Goal: Task Accomplishment & Management: Use online tool/utility

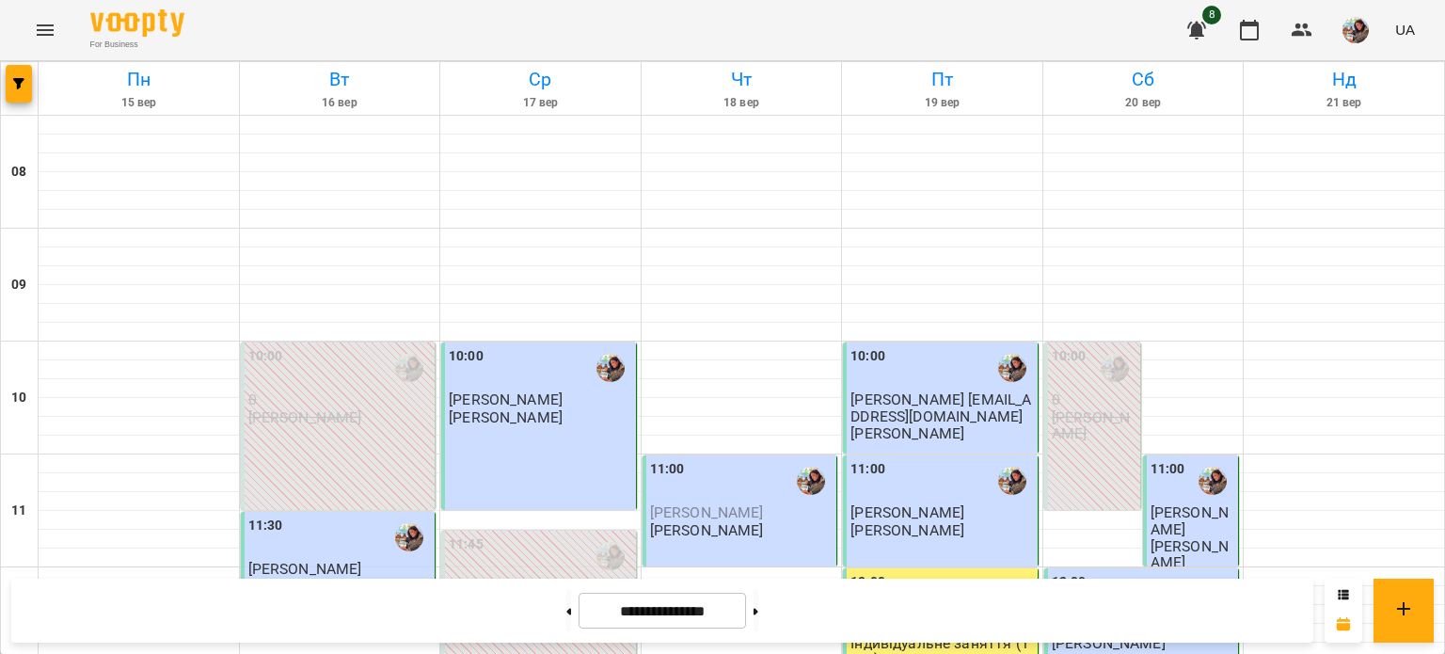
scroll to position [431, 0]
click at [758, 605] on button at bounding box center [755, 610] width 5 height 41
type input "**********"
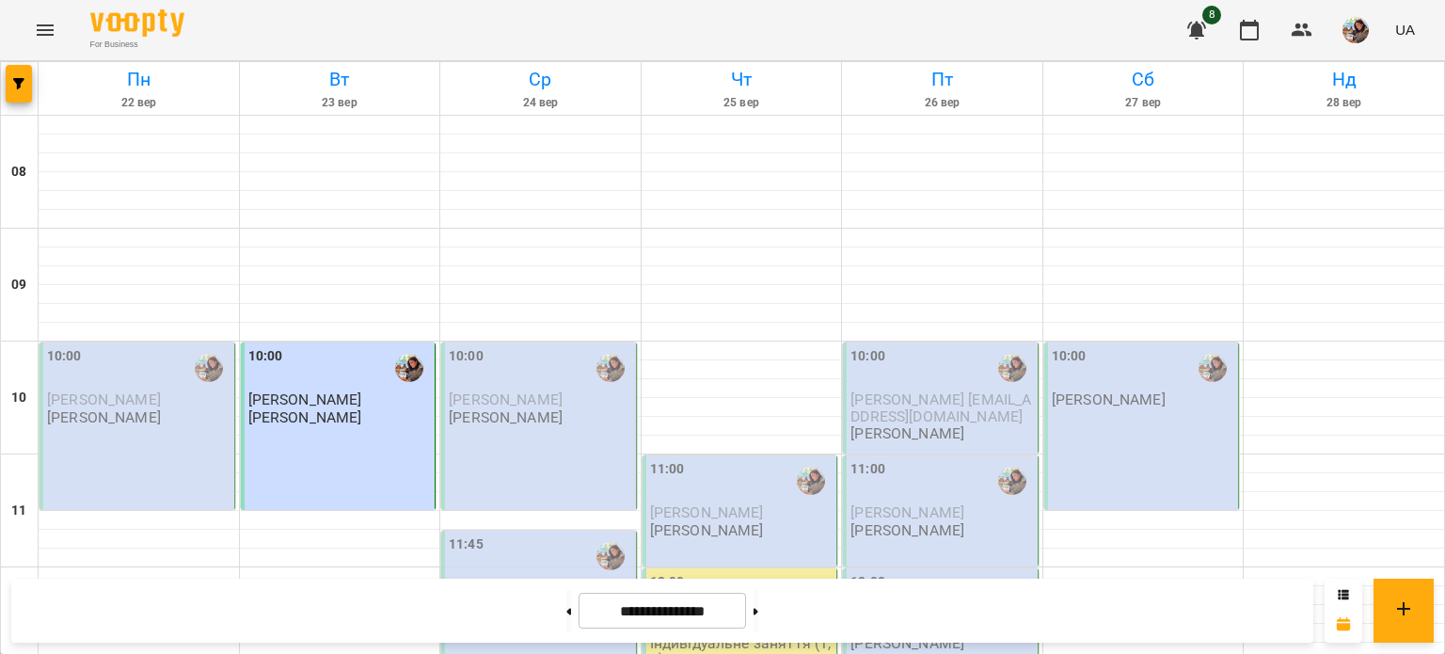
scroll to position [329, 0]
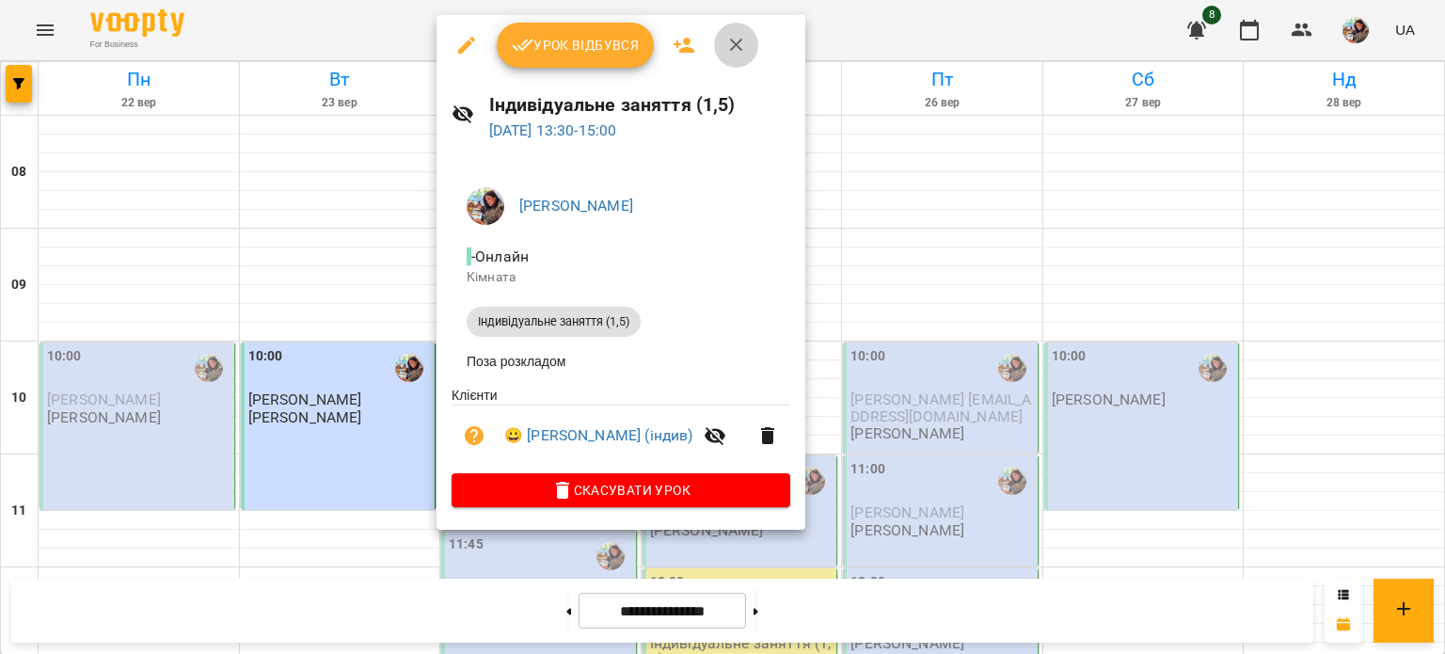
click at [730, 40] on icon "button" at bounding box center [736, 45] width 13 height 13
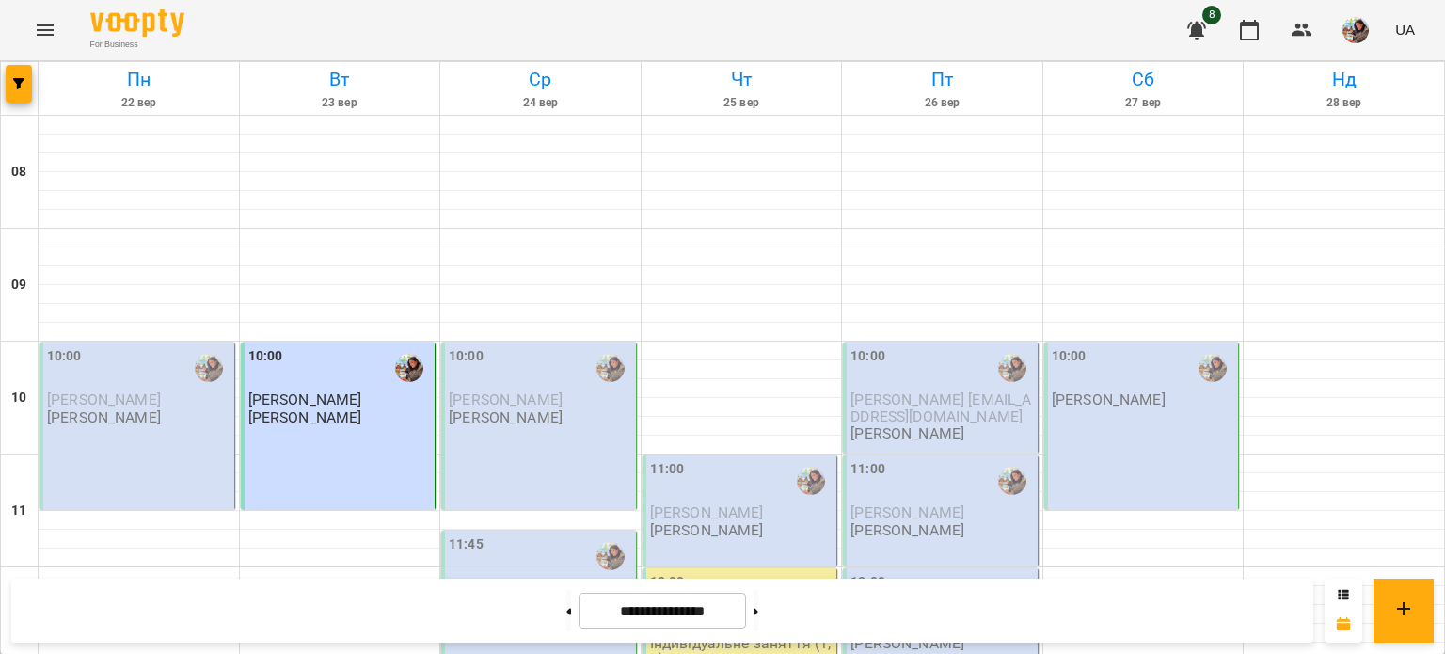
scroll to position [220, 0]
click at [338, 342] on div "10:00 [PERSON_NAME] [PERSON_NAME]" at bounding box center [339, 425] width 196 height 167
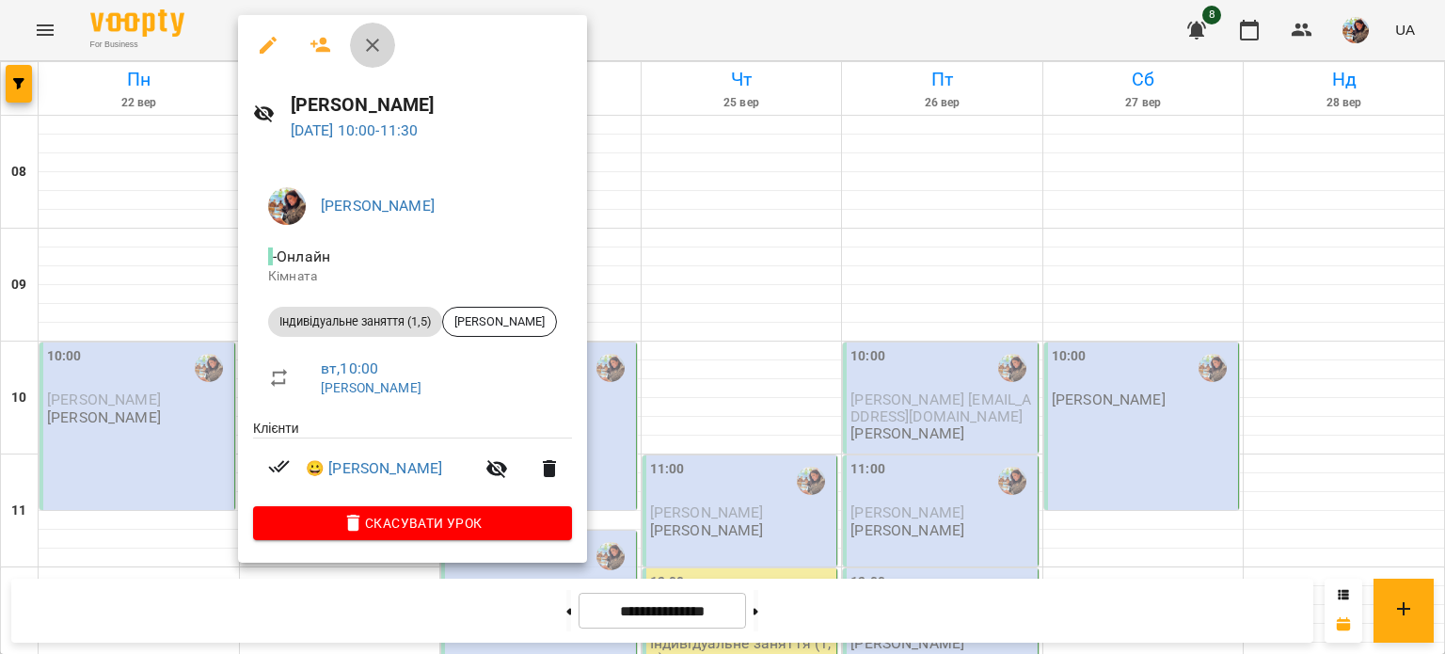
click at [380, 40] on icon "button" at bounding box center [372, 45] width 23 height 23
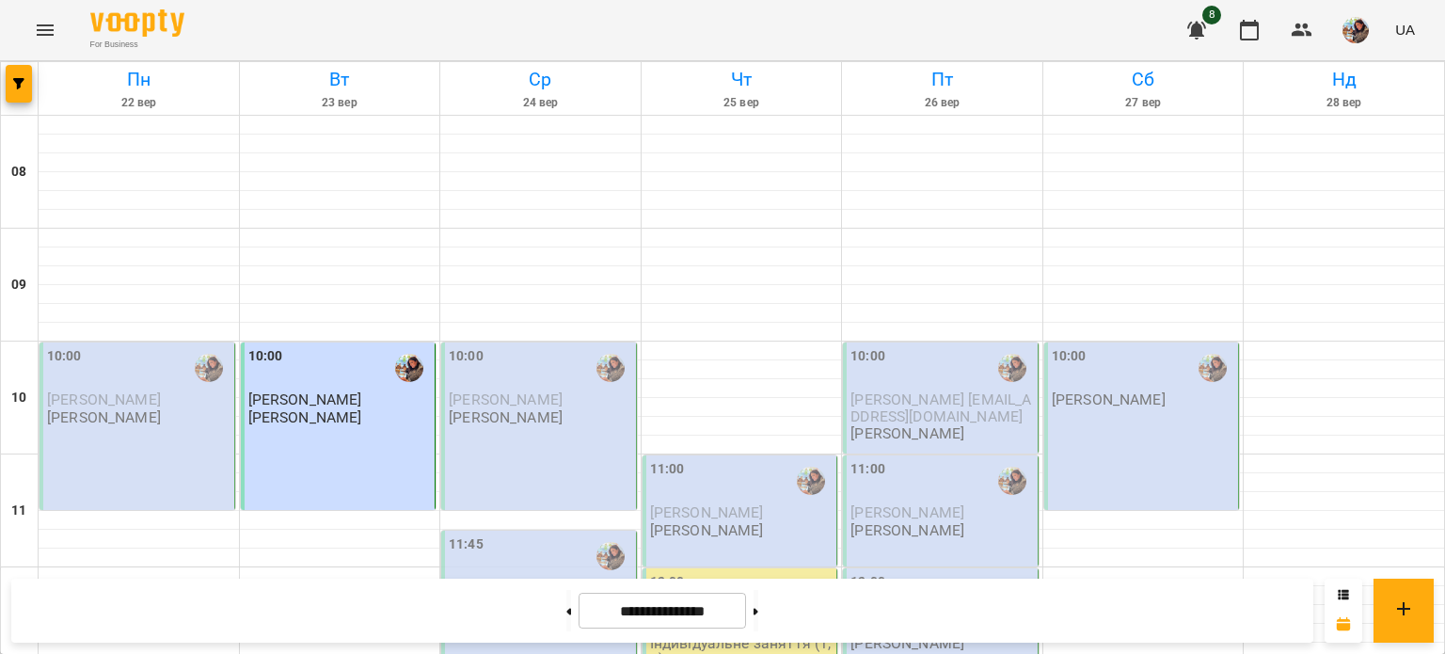
scroll to position [482, 0]
click at [1211, 14] on span "8" at bounding box center [1211, 15] width 19 height 19
click at [1206, 22] on span "8" at bounding box center [1211, 15] width 19 height 19
click at [1198, 29] on icon "button" at bounding box center [1196, 31] width 19 height 18
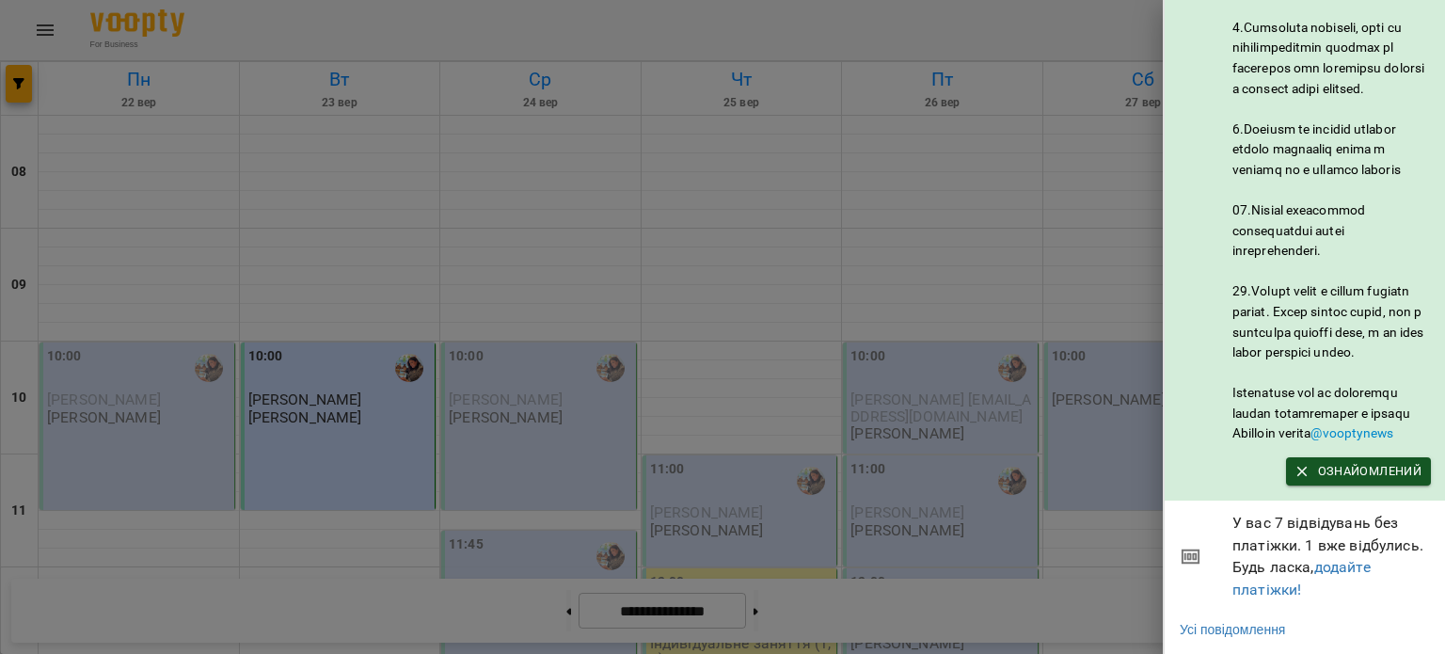
scroll to position [1035, 0]
click at [1111, 255] on div at bounding box center [722, 327] width 1445 height 654
